Goal: Check status

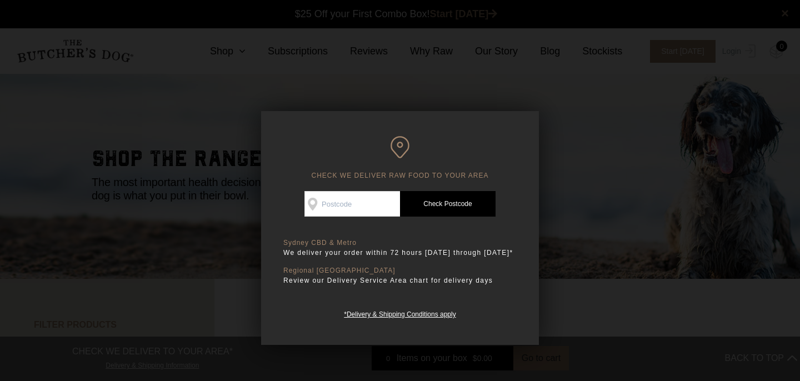
scroll to position [1, 0]
click at [378, 205] on input "Check Availability At" at bounding box center [352, 204] width 96 height 26
type input "2120"
click at [504, 202] on div "Check Availability At 2120 Check Postcode TREATS & APOTHECARY CAN ONLY BE DELIV…" at bounding box center [399, 204] width 233 height 26
click at [487, 202] on link "Check Postcode" at bounding box center [448, 204] width 96 height 26
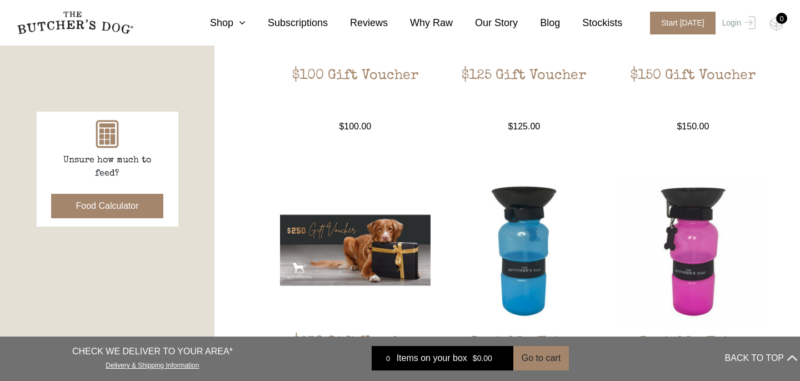
scroll to position [425, 0]
